Goal: Use online tool/utility

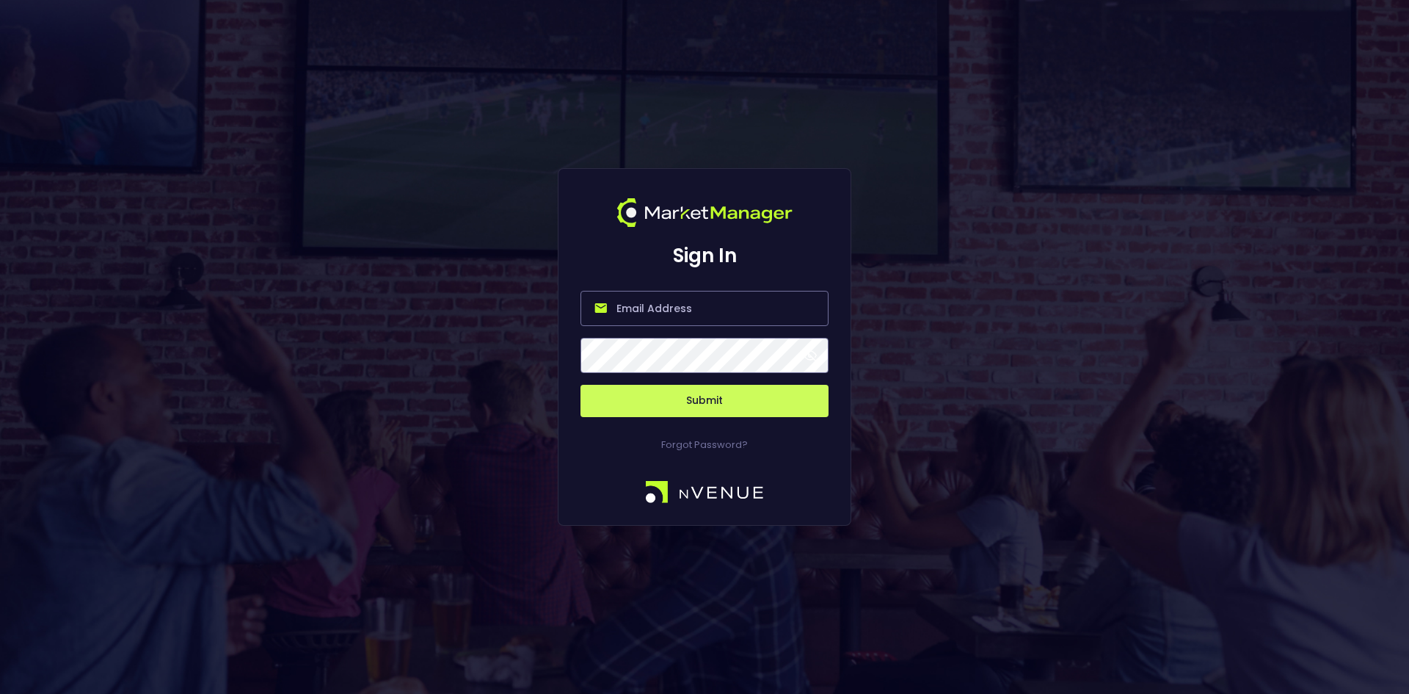
click at [677, 312] on input "email" at bounding box center [705, 308] width 248 height 35
type input "[EMAIL_ADDRESS][DOMAIN_NAME]"
click at [734, 402] on button "Submit" at bounding box center [705, 401] width 248 height 32
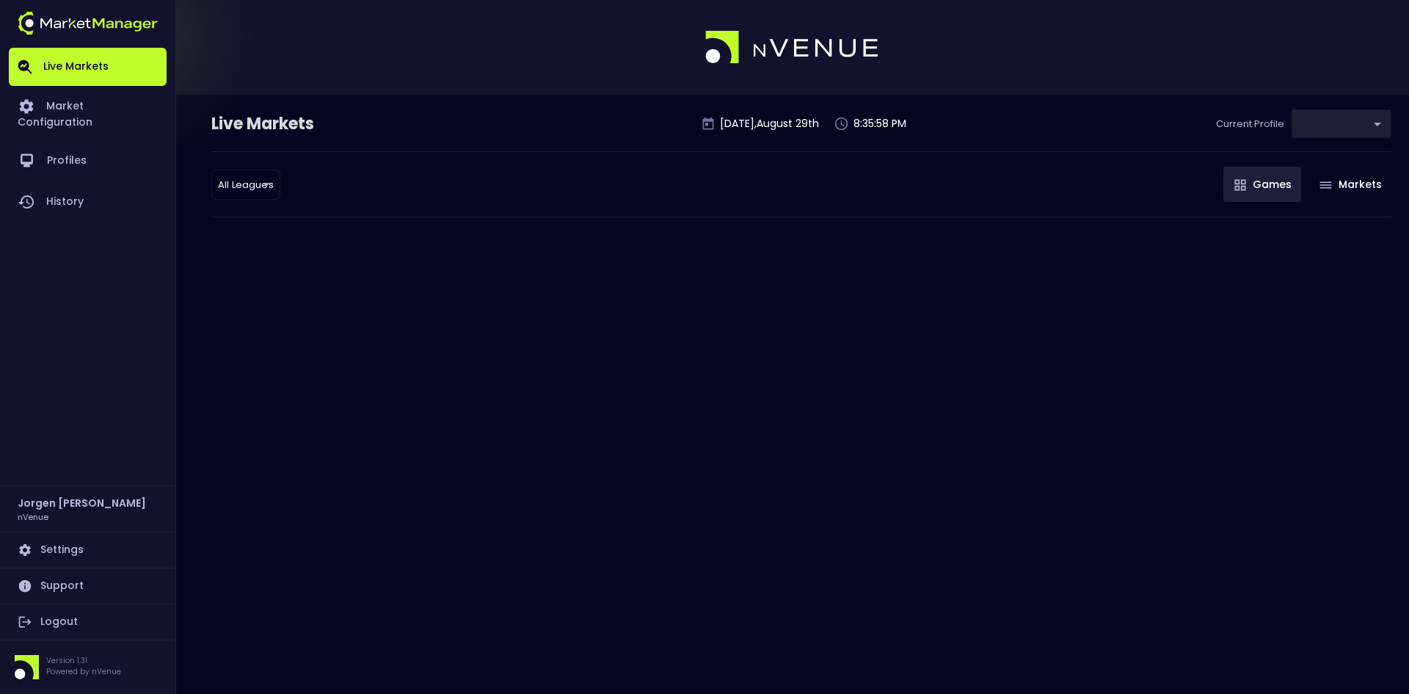
type input "0d810fa5-e353-4d9c-b11d-31f095cae871"
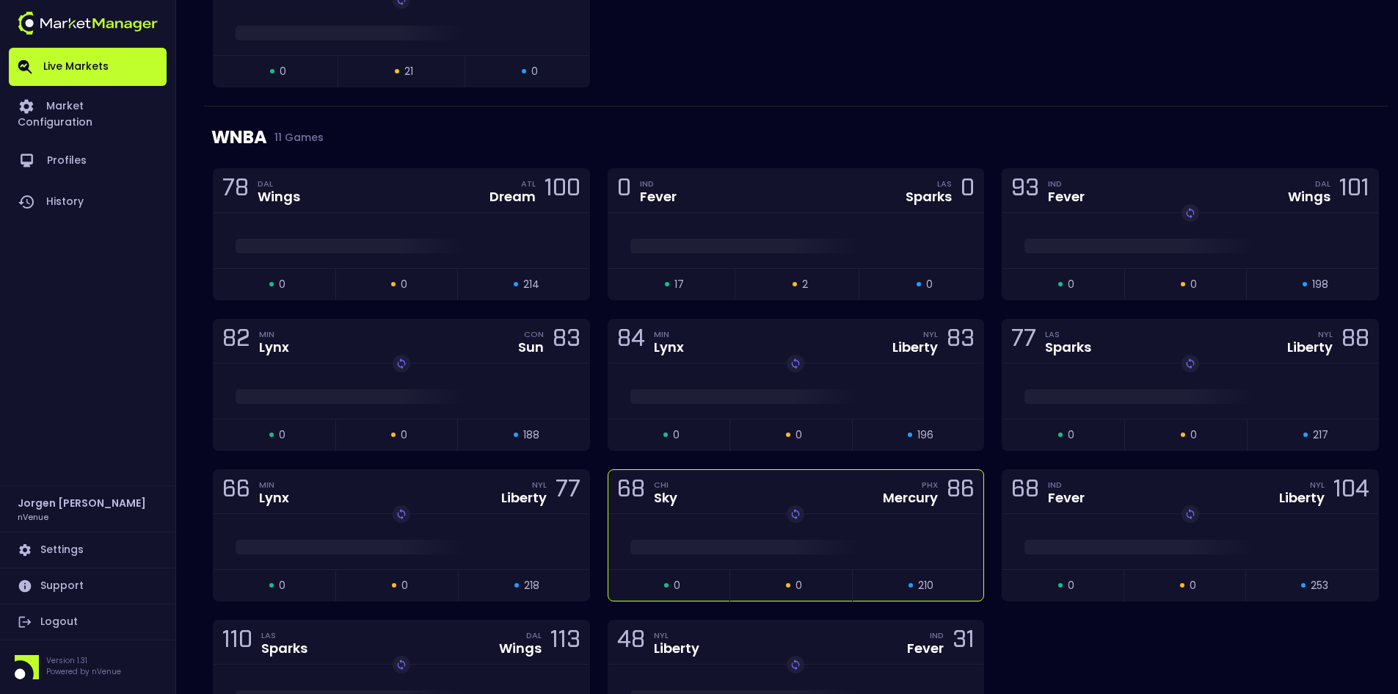
scroll to position [954, 0]
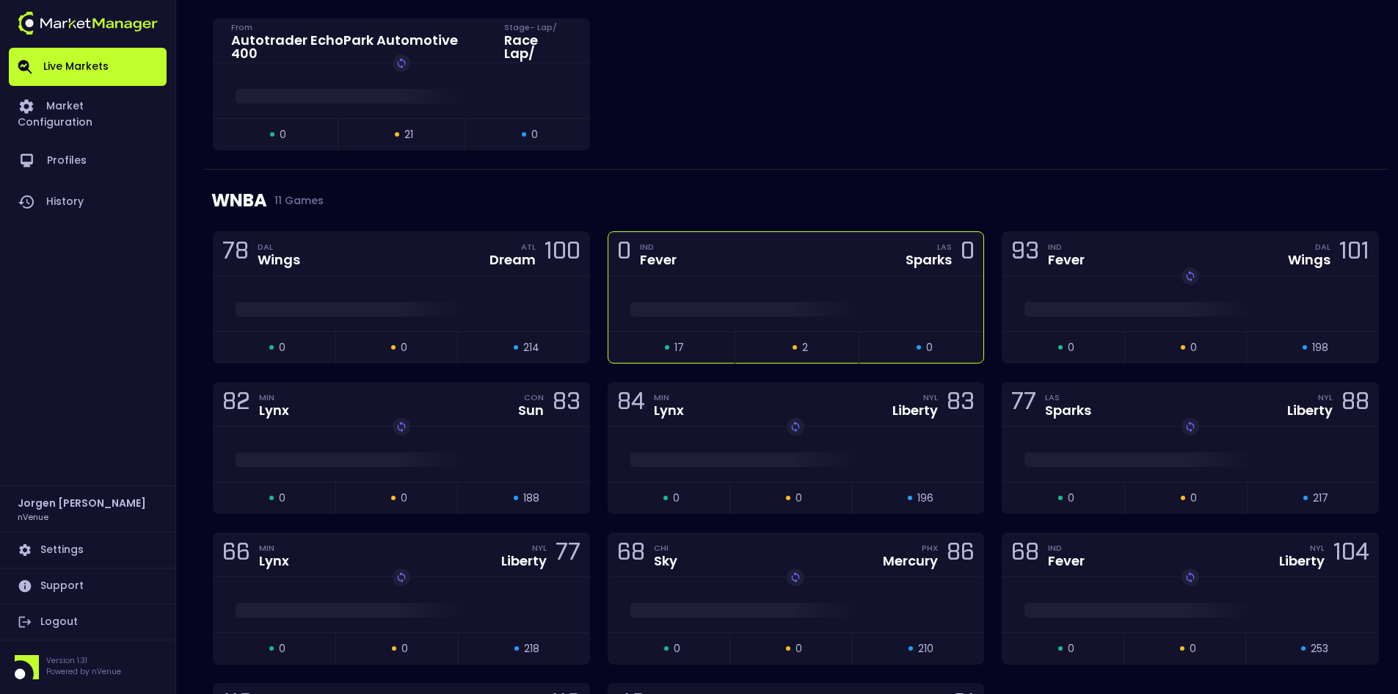
click at [749, 305] on span at bounding box center [796, 309] width 332 height 15
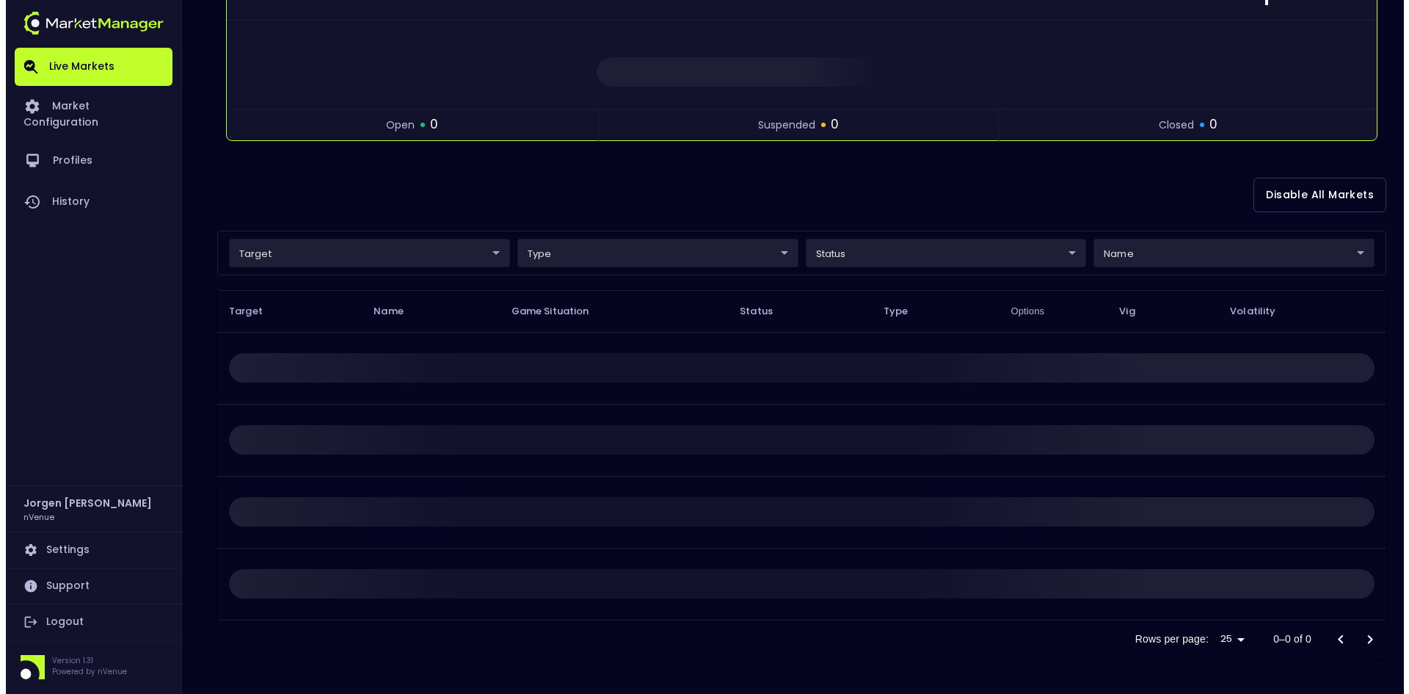
scroll to position [0, 0]
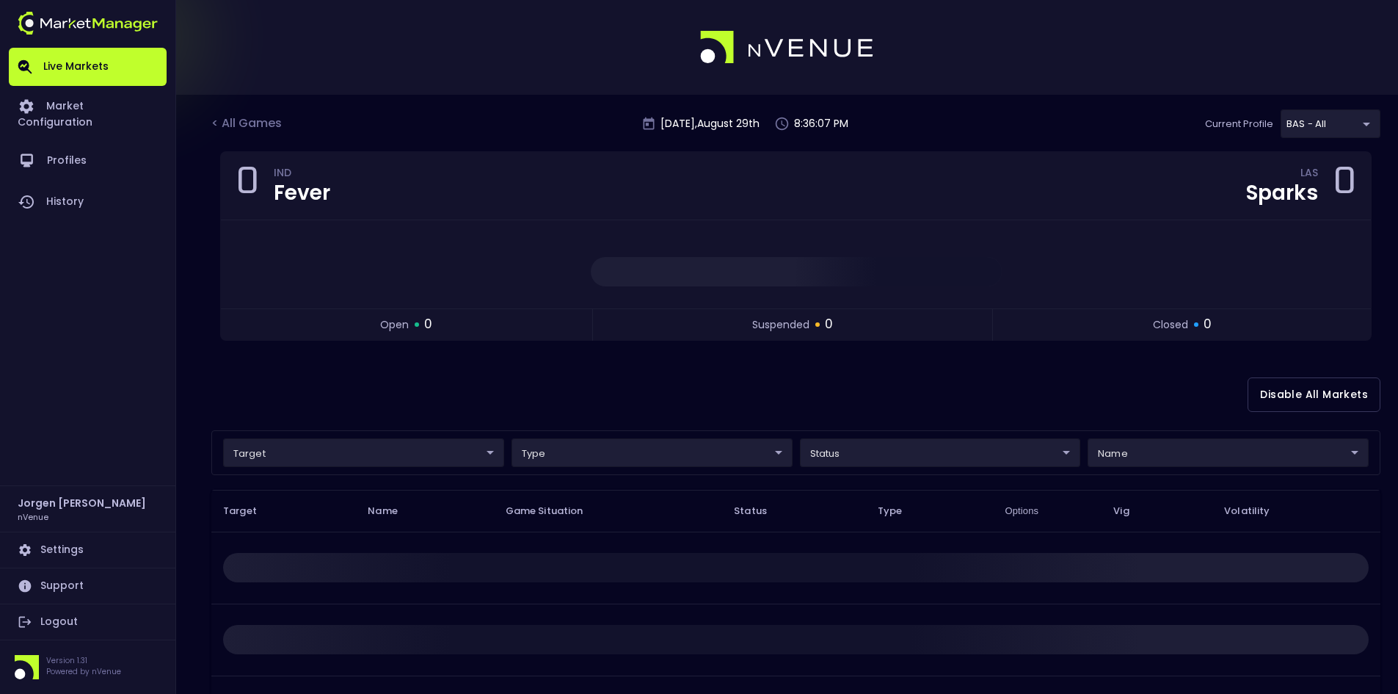
click at [380, 464] on body "Live Markets Market Configuration Profiles History [PERSON_NAME] nVenue Setting…" at bounding box center [699, 446] width 1398 height 893
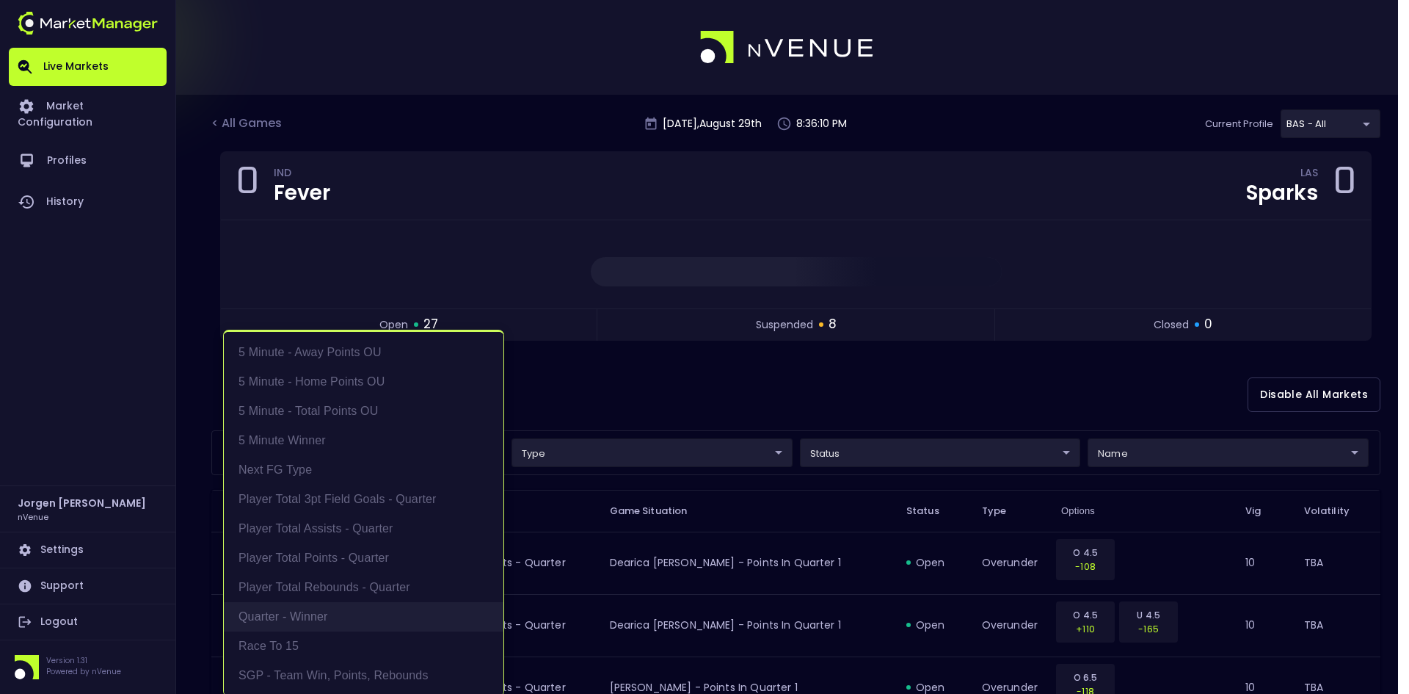
click at [288, 613] on li "Quarter - Winner" at bounding box center [364, 616] width 280 height 29
type input "Quarter - Winner"
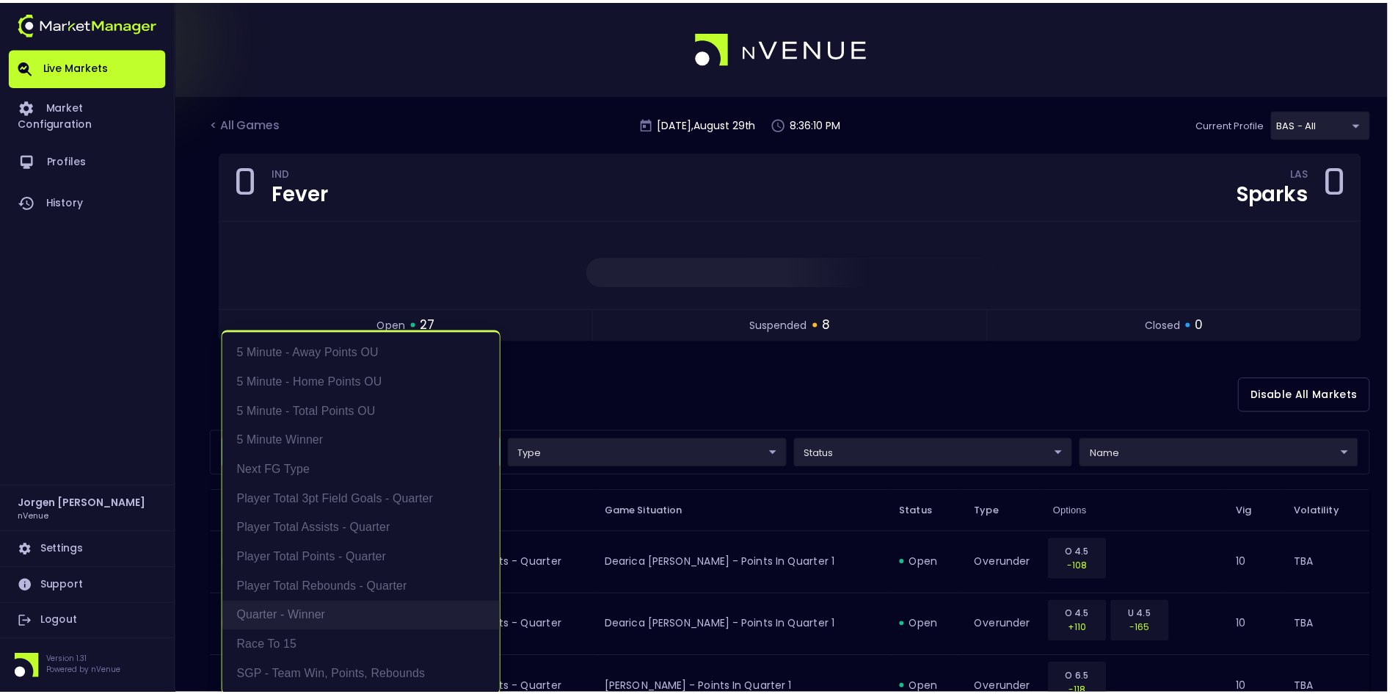
scroll to position [3, 0]
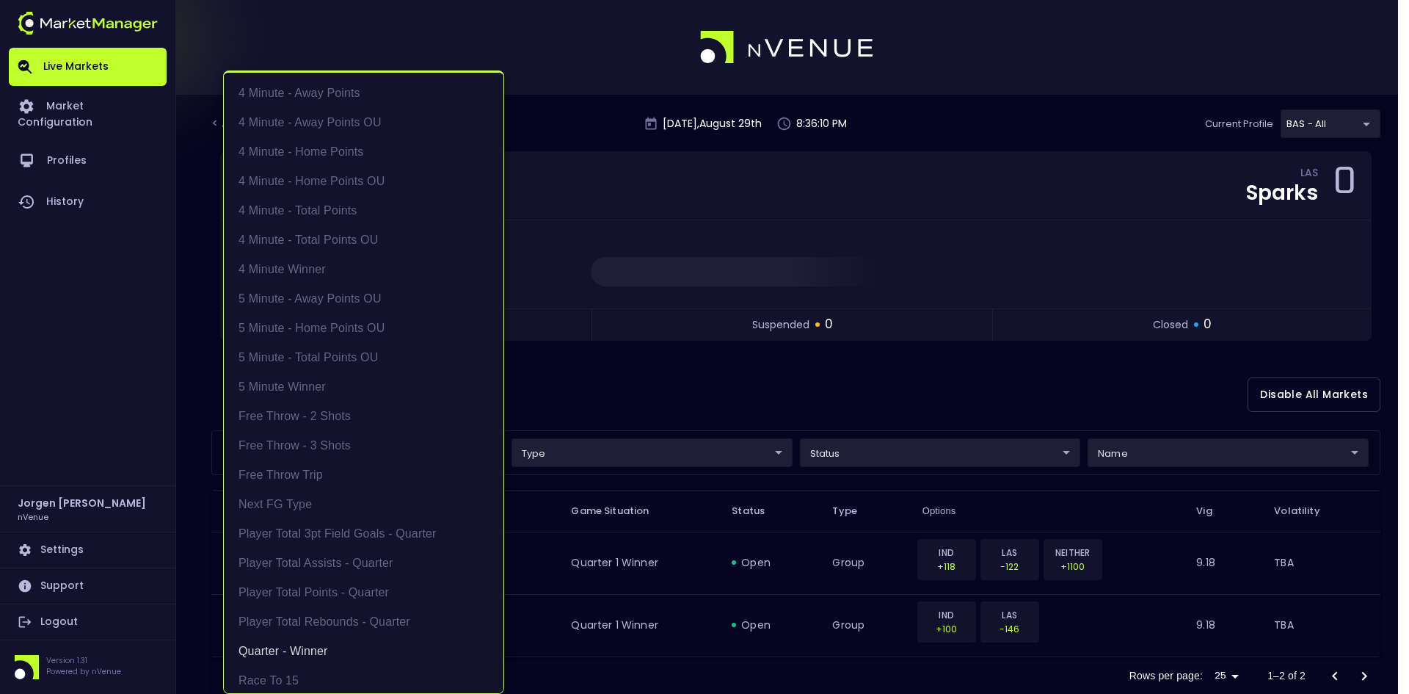
click at [699, 356] on div at bounding box center [704, 347] width 1409 height 694
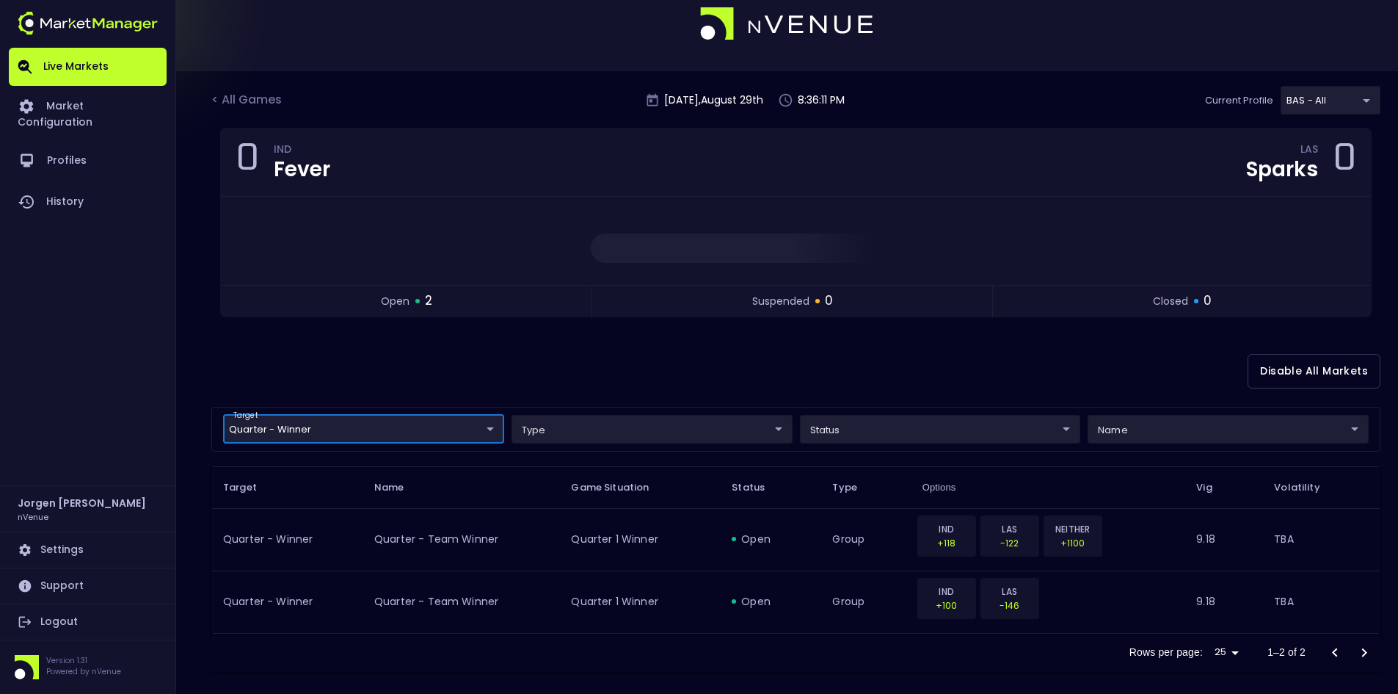
scroll to position [37, 0]
